Goal: Find specific page/section: Find specific page/section

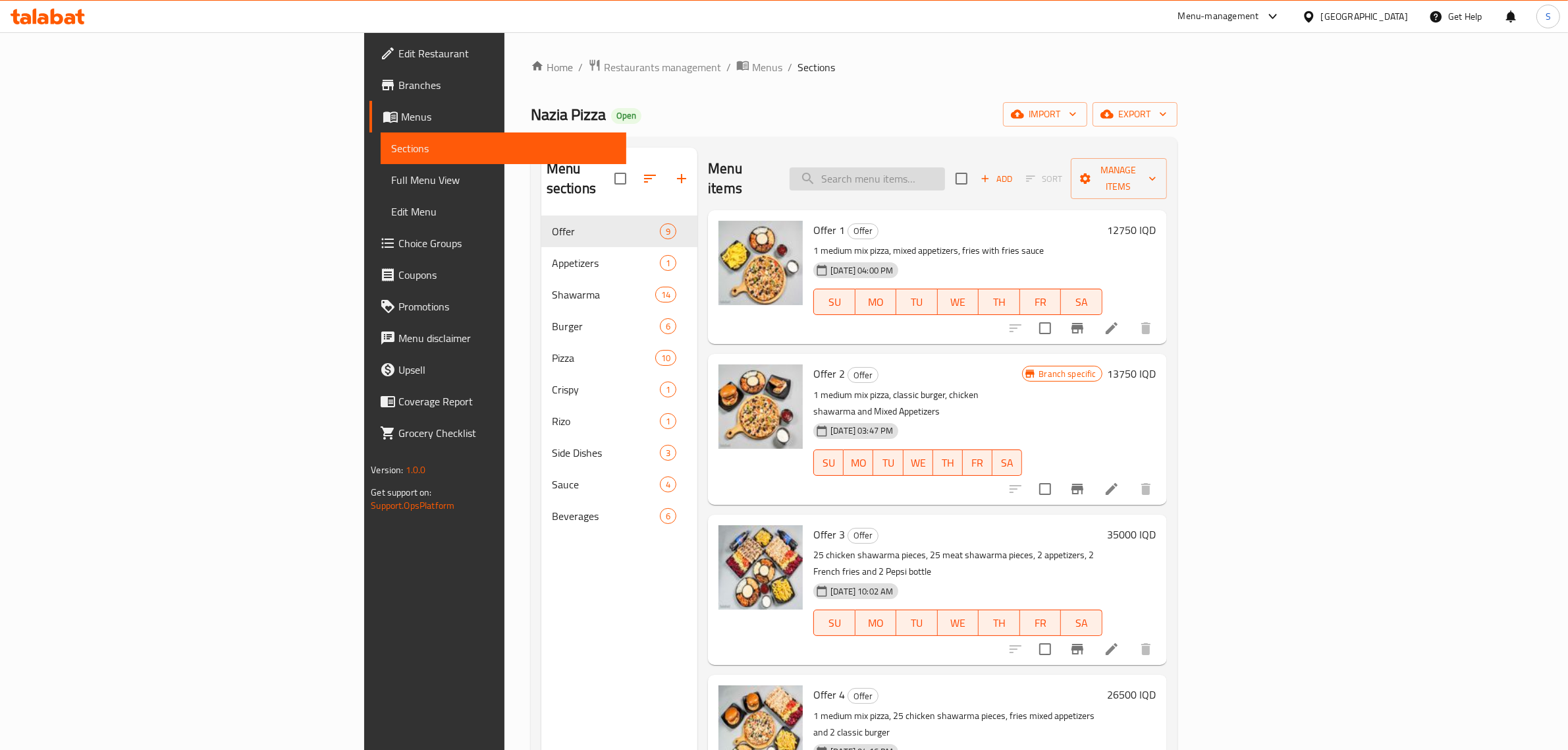
click at [945, 167] on input "search" at bounding box center [868, 179] width 155 height 23
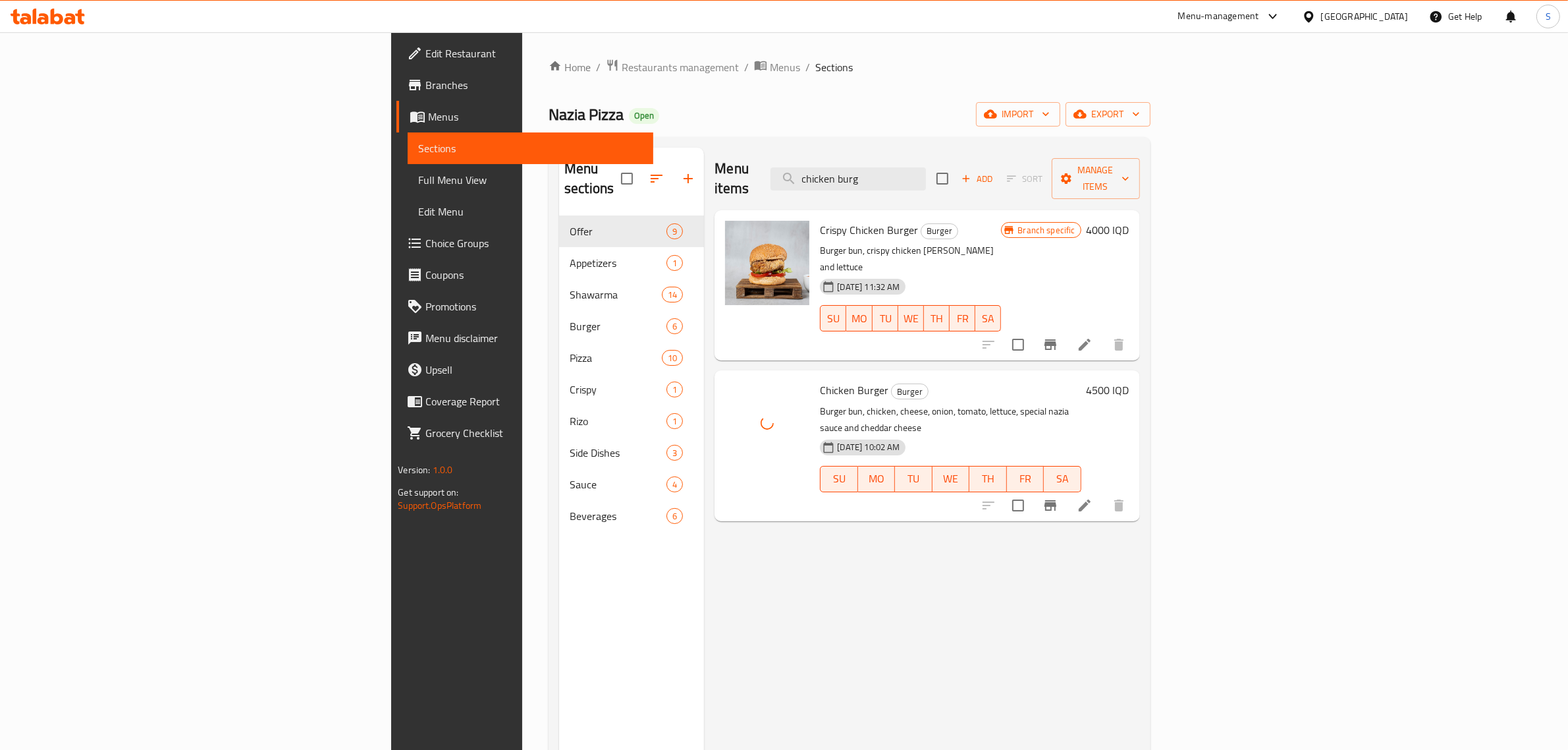
drag, startPoint x: 1030, startPoint y: 172, endPoint x: 896, endPoint y: 154, distance: 135.2
click at [896, 154] on div "Menu items chicken burg Add Sort Manage items" at bounding box center [927, 179] width 425 height 62
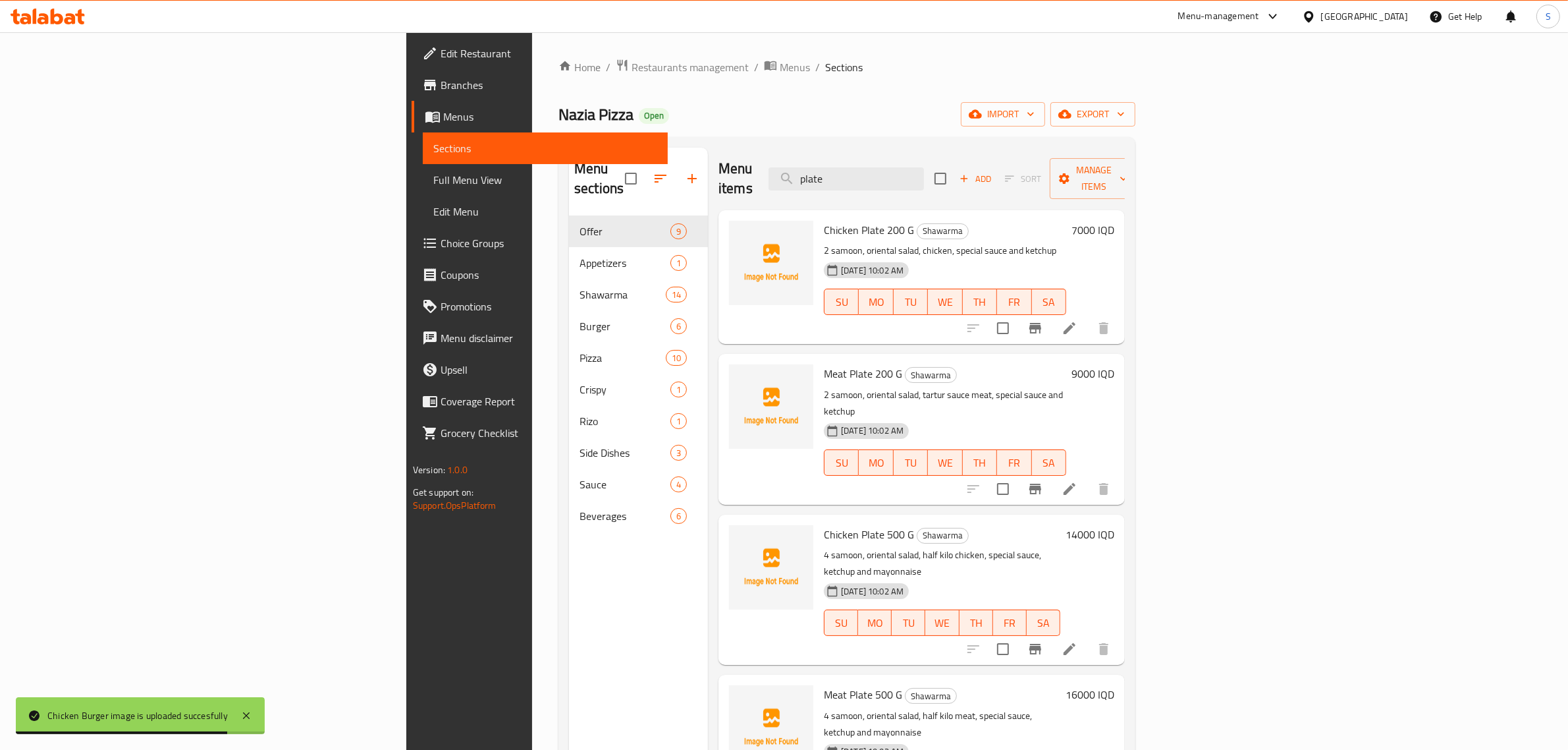
type input "plate"
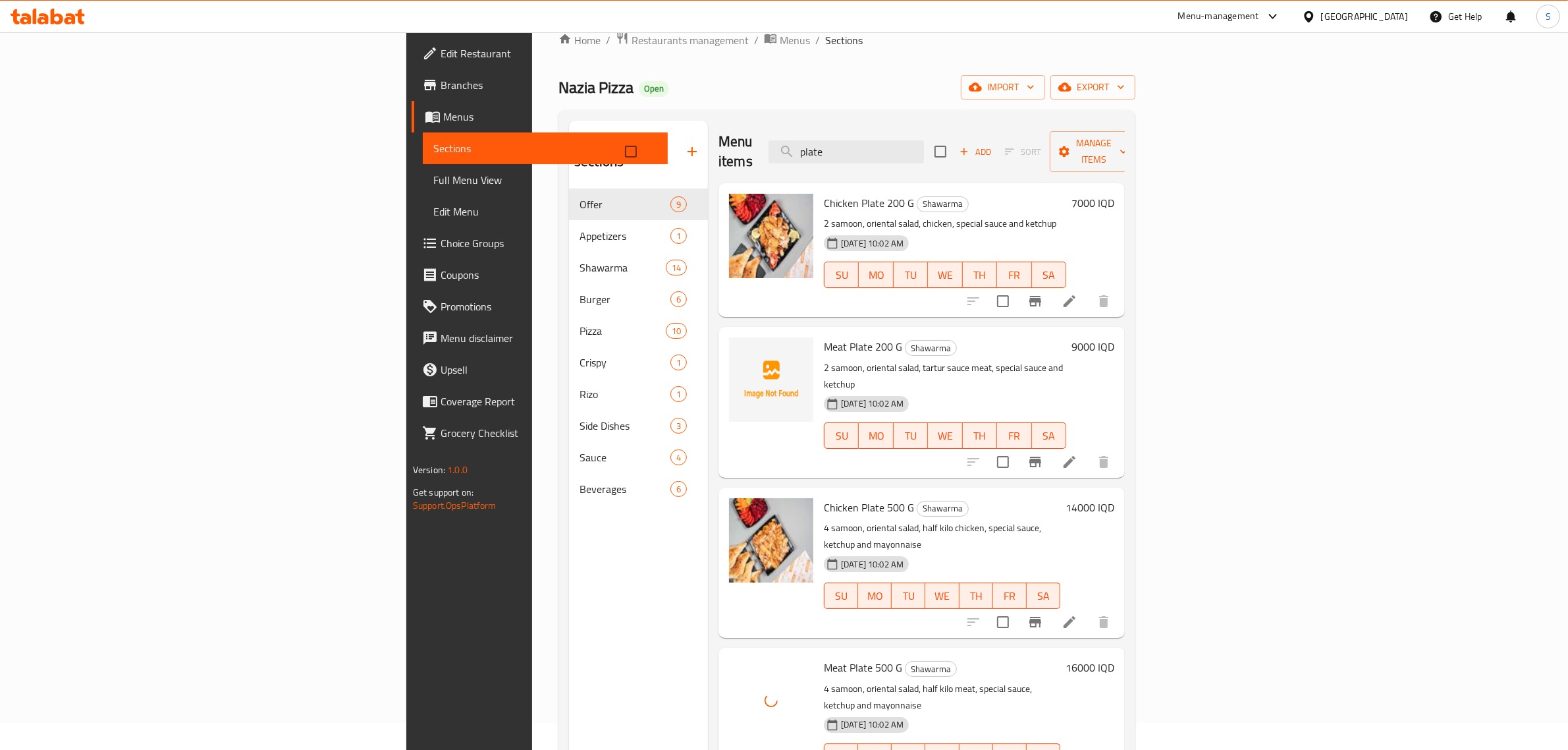
scroll to position [20, 0]
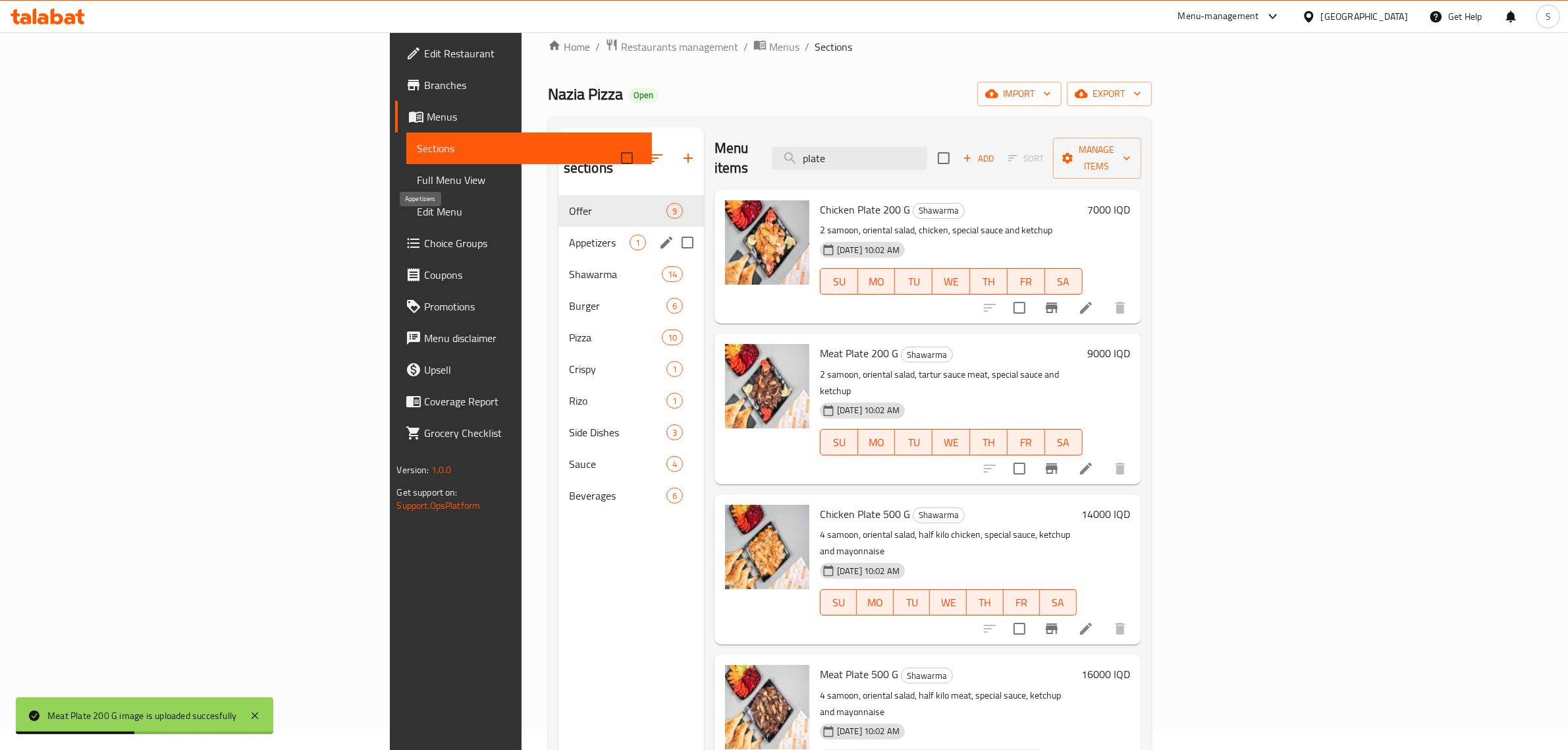
click at [569, 235] on span "Appetizers" at bounding box center [599, 243] width 61 height 16
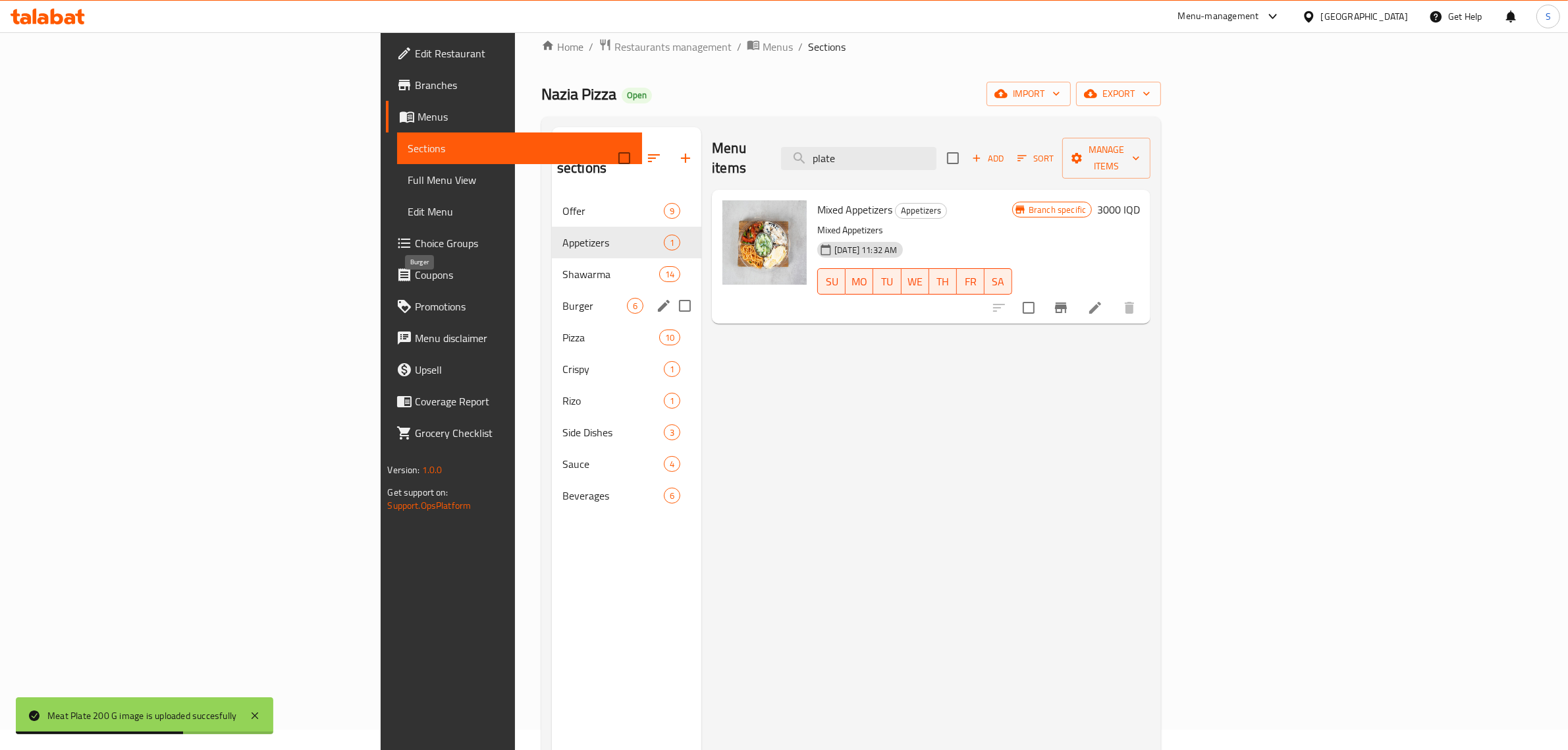
click at [562, 298] on span "Burger" at bounding box center [595, 306] width 65 height 16
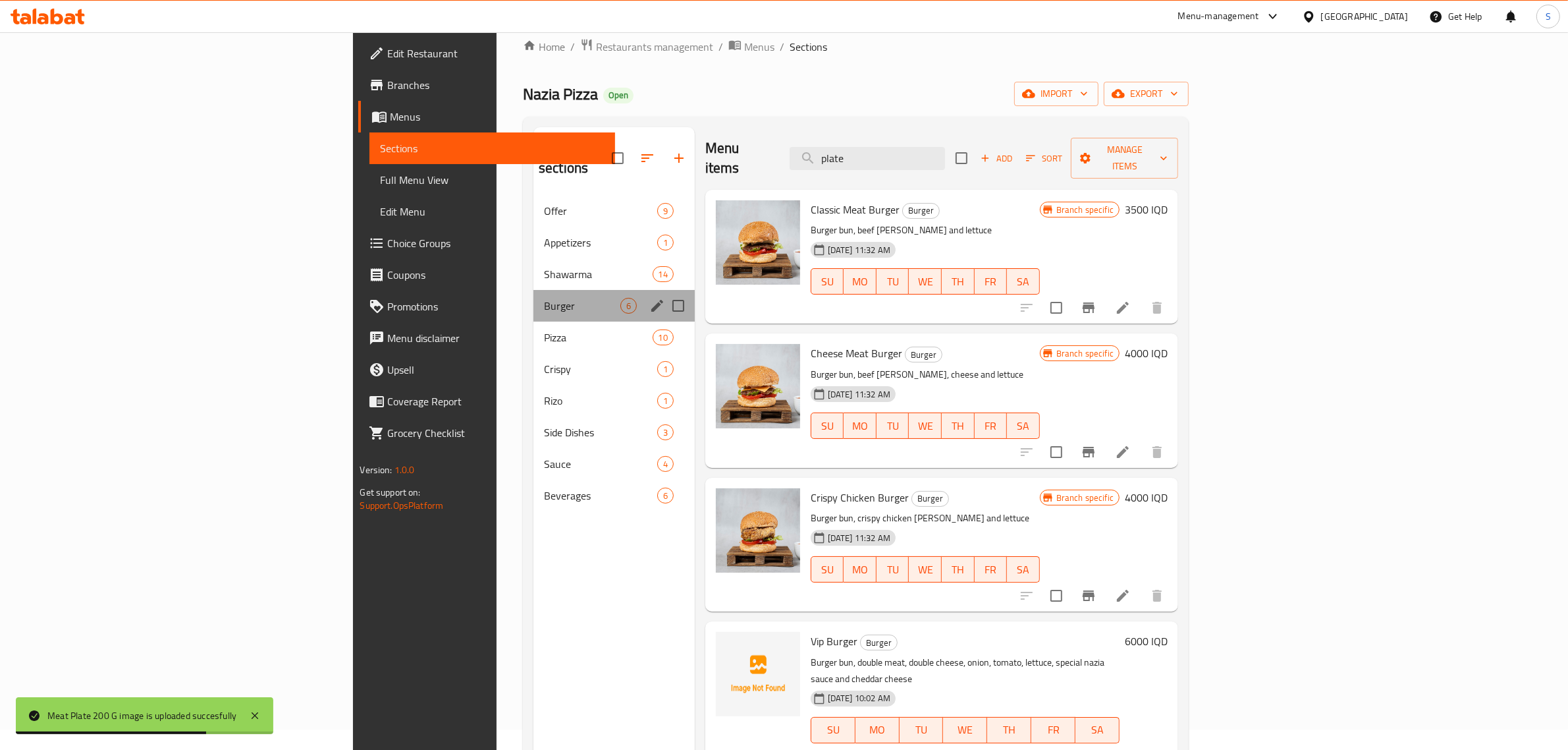
click at [534, 290] on div "Burger 6" at bounding box center [614, 305] width 161 height 31
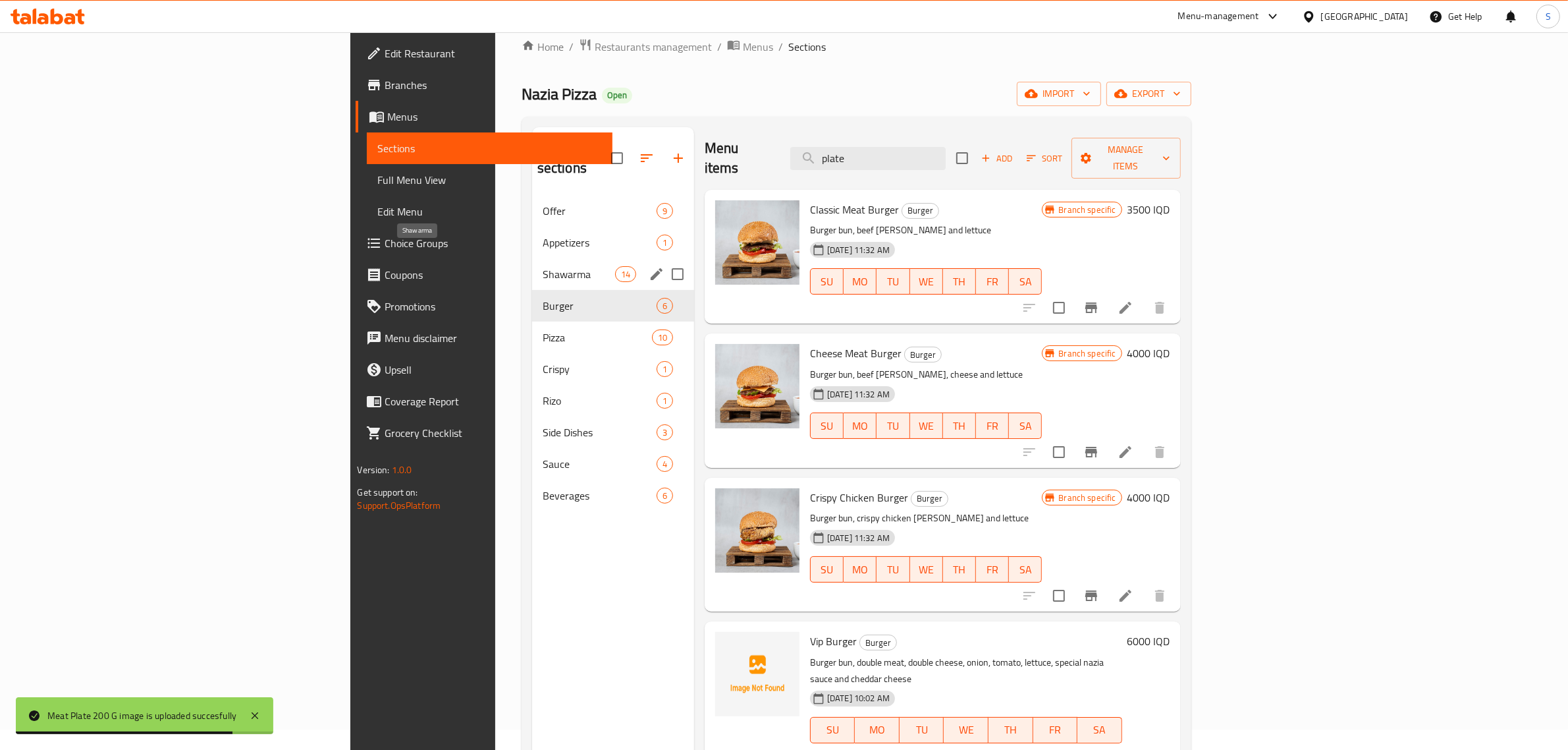
click at [542, 266] on span "Shawarma" at bounding box center [578, 274] width 72 height 16
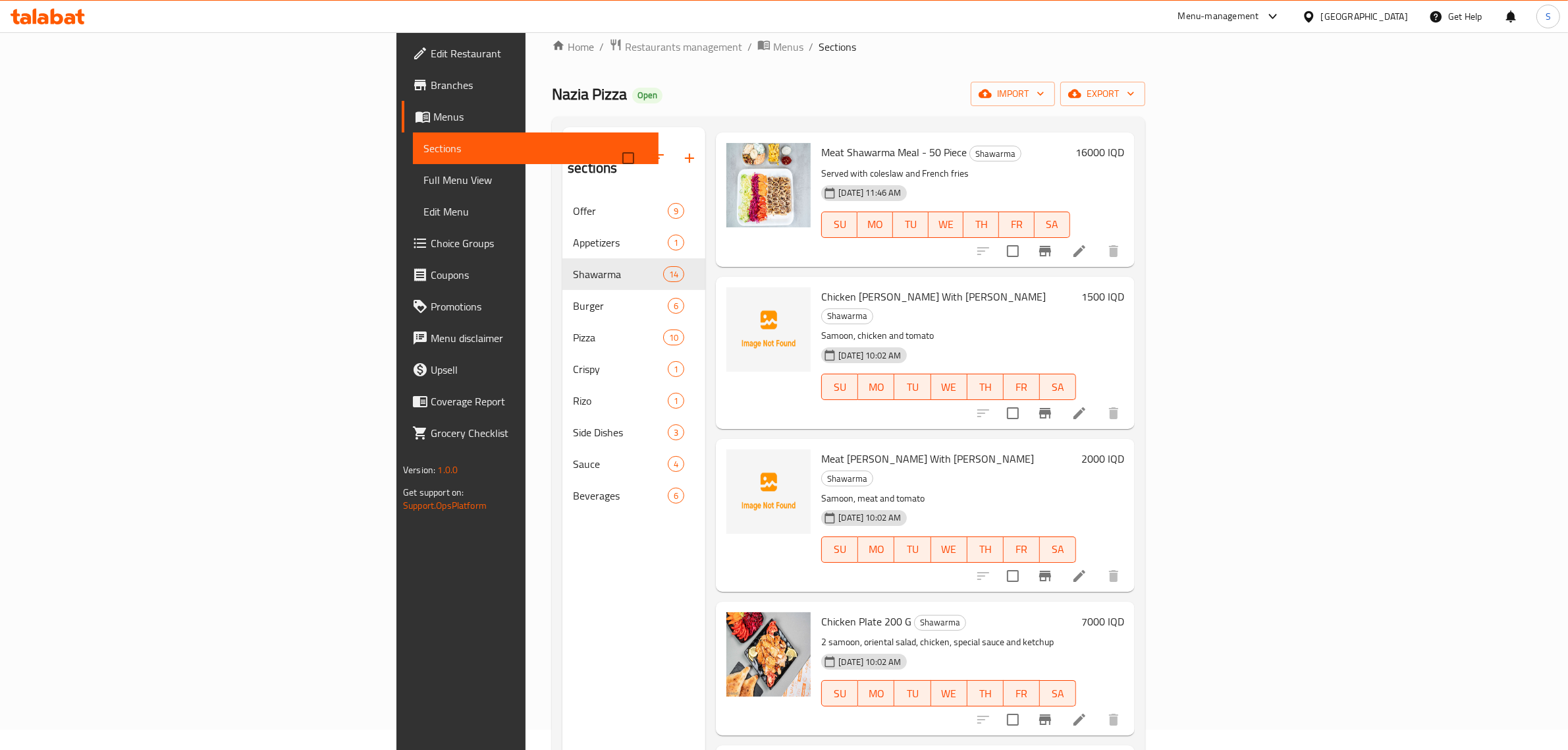
scroll to position [966, 0]
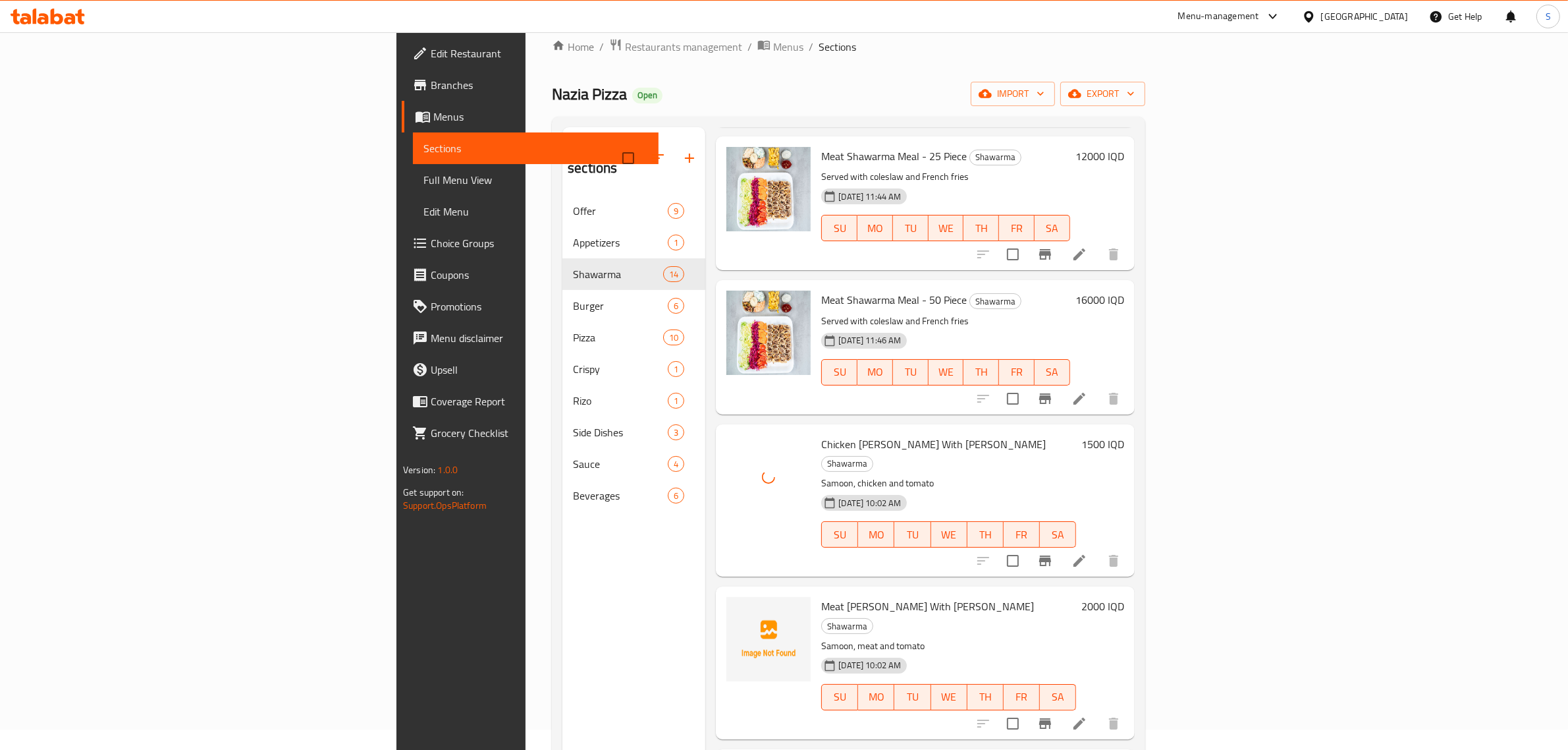
click at [841, 596] on span "Meat [PERSON_NAME] With [PERSON_NAME]" at bounding box center [928, 606] width 213 height 20
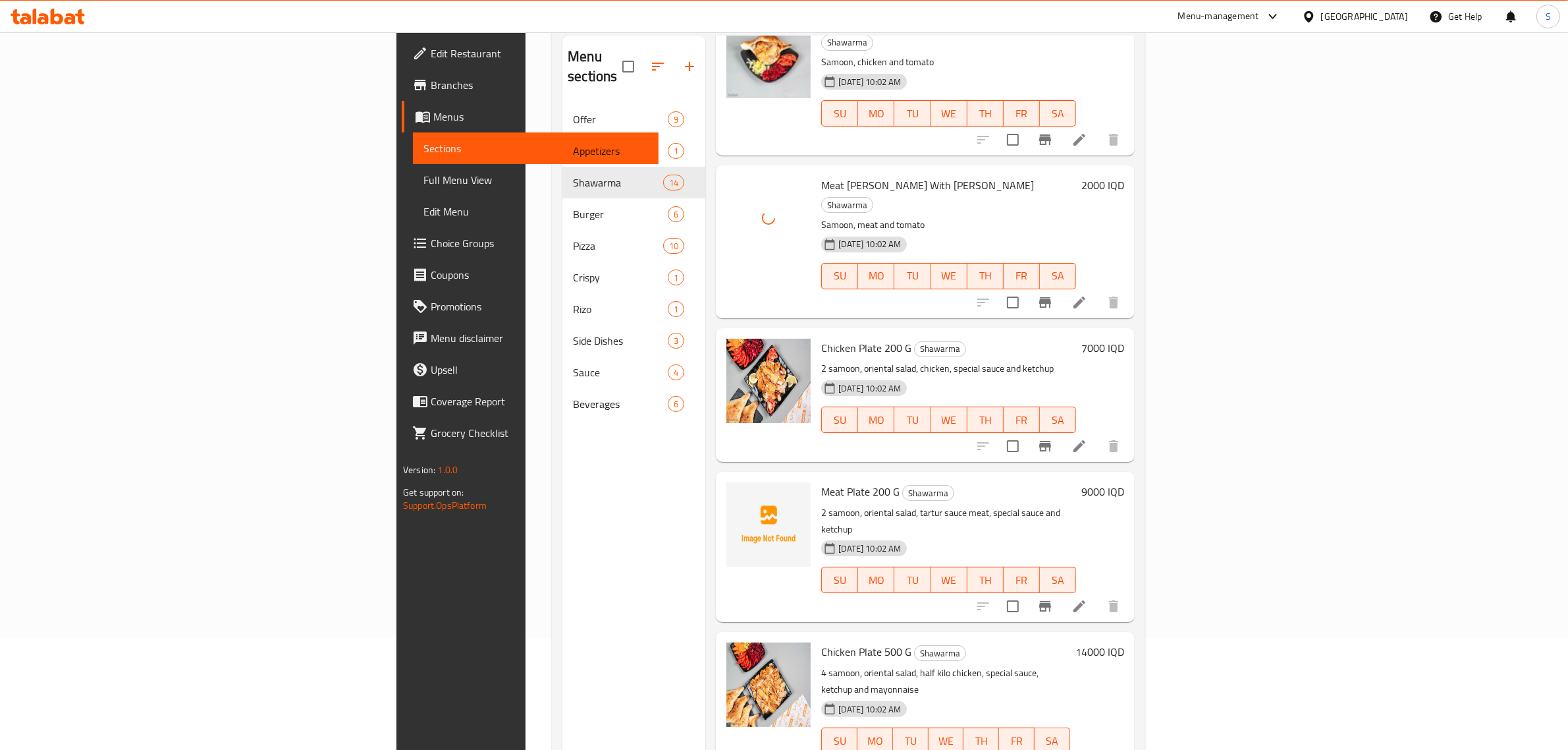
scroll to position [185, 0]
